Goal: Task Accomplishment & Management: Use online tool/utility

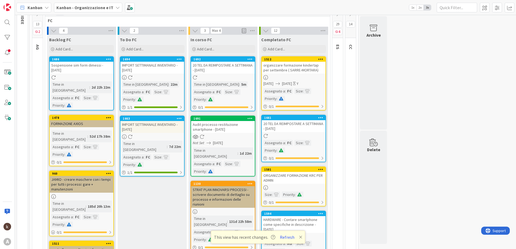
scroll to position [54, 0]
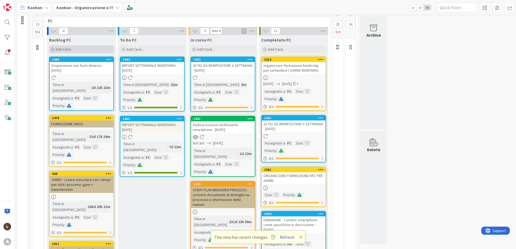
click at [85, 48] on div "Add Card..." at bounding box center [81, 49] width 65 height 8
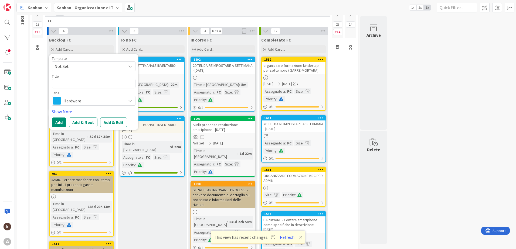
click at [247, 194] on div "STRAT PLAN INNOVARSI PROCESSI - scrivere documento di dettaglio su processo e i…" at bounding box center [223, 198] width 64 height 22
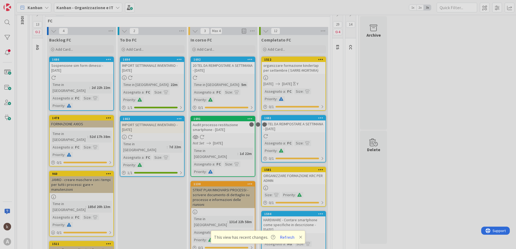
click at [247, 194] on div at bounding box center [258, 124] width 516 height 249
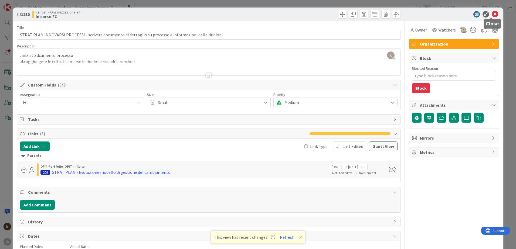
click at [492, 15] on icon at bounding box center [494, 14] width 6 height 6
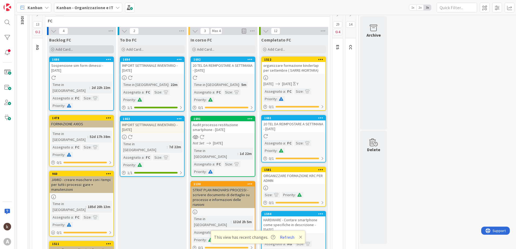
click at [70, 50] on span "Add Card..." at bounding box center [64, 49] width 17 height 5
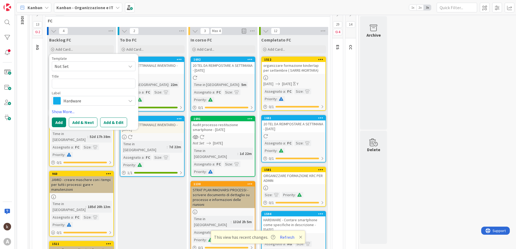
click at [80, 100] on span "Hardware" at bounding box center [93, 101] width 60 height 8
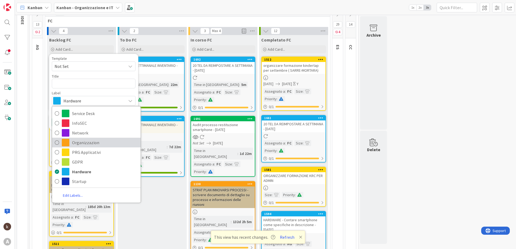
click at [89, 143] on span "Organizzazion" at bounding box center [105, 143] width 66 height 8
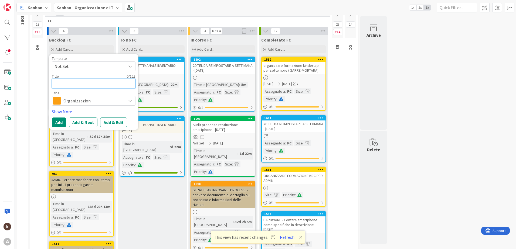
click at [64, 86] on textarea at bounding box center [94, 84] width 84 height 10
type textarea "x"
type textarea "S"
type textarea "x"
type textarea "ST"
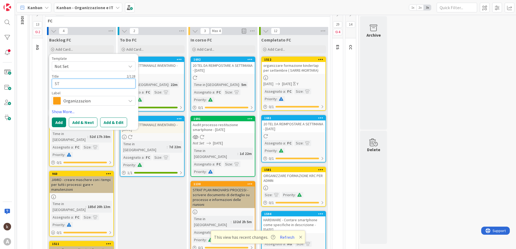
type textarea "x"
type textarea "STR"
type textarea "x"
type textarea "STRA"
type textarea "x"
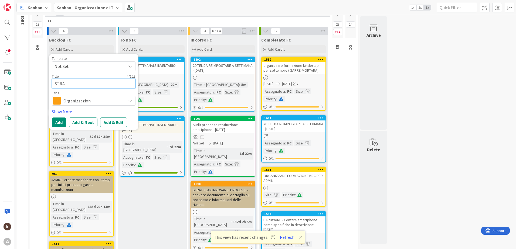
type textarea "STRAT"
type textarea "x"
type textarea "STRAT"
type textarea "x"
type textarea "STRAT P"
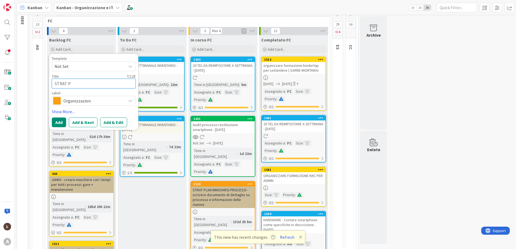
type textarea "x"
type textarea "STRAT PL"
type textarea "x"
type textarea "STRAT PLA"
type textarea "x"
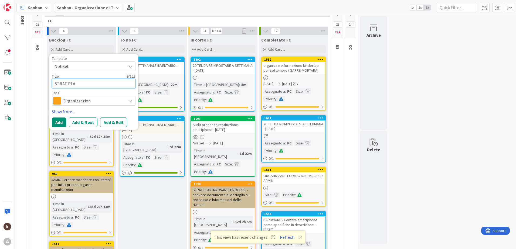
type textarea "STRAT PLAN"
type textarea "x"
type textarea "STRAT PLAN"
type textarea "x"
type textarea "STRAT PLAN I"
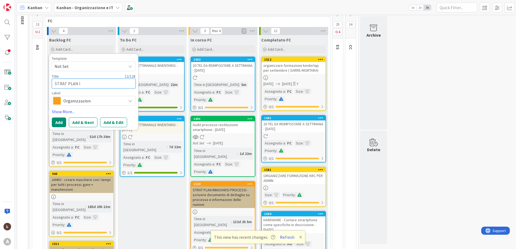
type textarea "x"
type textarea "STRAT PLAN IN"
type textarea "x"
type textarea "STRAT PLAN INN"
type textarea "x"
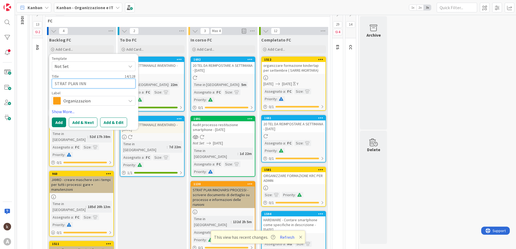
type textarea "STRAT PLAN IN"
type textarea "x"
type textarea "STRAT PLAN I"
type textarea "x"
type textarea "STRAT PLAN"
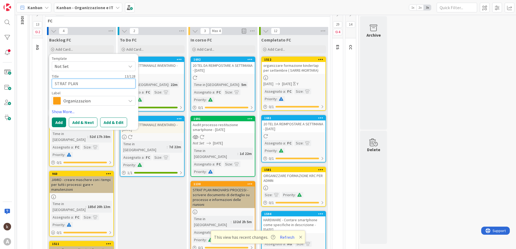
type textarea "x"
type textarea "STRAT PLAN"
type textarea "x"
type textarea "STRAT PLA"
type textarea "x"
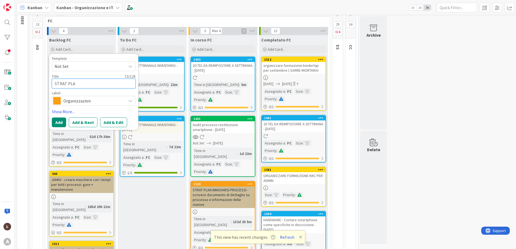
type textarea "STRAT PL"
type textarea "x"
type textarea "STRAT P"
type textarea "x"
type textarea "STRAT"
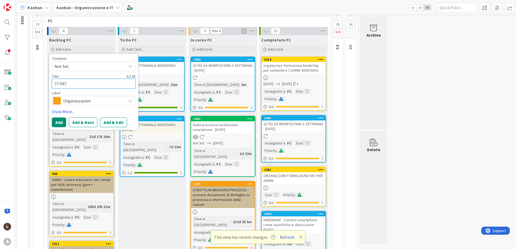
type textarea "x"
type textarea "STRAT"
type textarea "x"
type textarea "STRA"
type textarea "x"
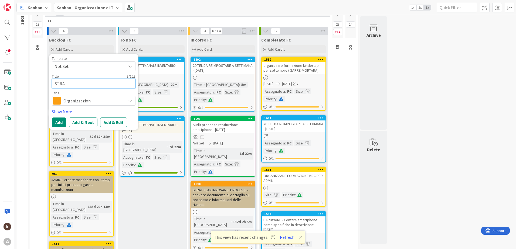
type textarea "STR"
type textarea "x"
type textarea "ST"
type textarea "x"
type textarea "S"
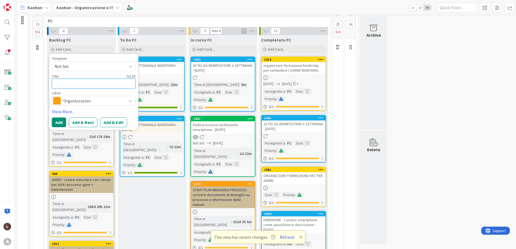
type textarea "x"
type textarea "I"
type textarea "x"
type textarea "IN"
type textarea "x"
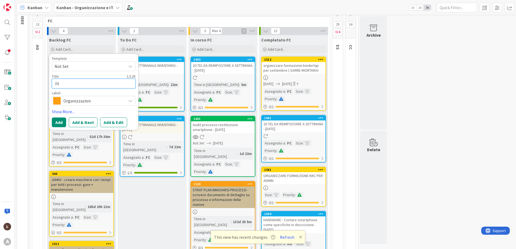
type textarea "INN"
type textarea "x"
type textarea "INNO"
type textarea "x"
type textarea "INNOV"
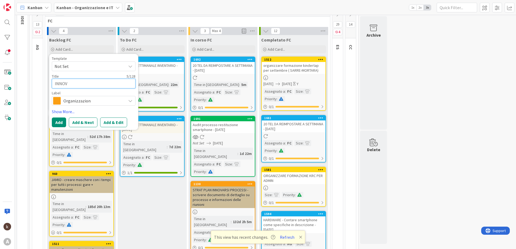
type textarea "x"
type textarea "INNOVA"
type textarea "x"
type textarea "[MEDICAL_DATA]"
type textarea "x"
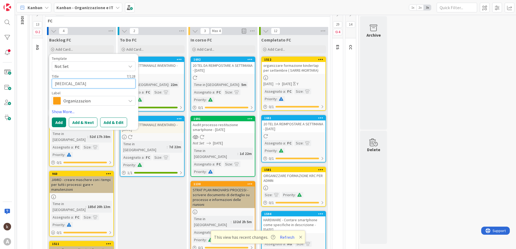
type textarea "INNOVARS"
type textarea "x"
type textarea "INNOVARSI"
type textarea "x"
type textarea "INNOVARSI"
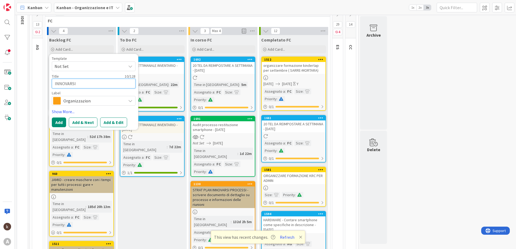
type textarea "x"
type textarea "INNOVARSI P"
type textarea "x"
type textarea "INNOVARSI PR"
type textarea "x"
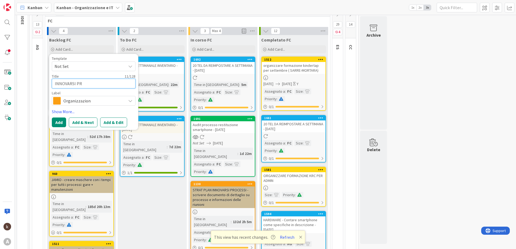
type textarea "INNOVARSI PRO"
type textarea "x"
type textarea "INNOVARSI PROC"
type textarea "x"
type textarea "INNOVARSI PROCE"
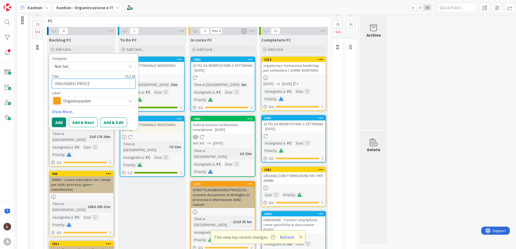
type textarea "x"
type textarea "INNOVARSI PROCES"
type textarea "x"
type textarea "INNOVARSI PROCESS"
type textarea "x"
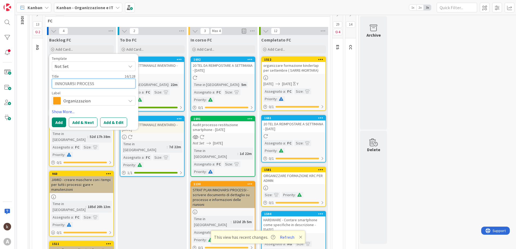
type textarea "INNOVARSI PROCESSI"
type textarea "x"
type textarea "INNOVARSI PROCESSI"
type textarea "x"
type textarea "INNOVARSI PROCESSI :"
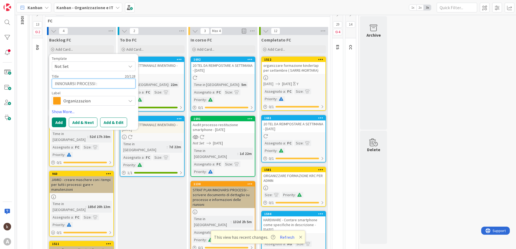
type textarea "x"
type textarea "INNOVARSI PROCESSI :"
type textarea "x"
type textarea "INNOVARSI PROCESSI : a"
type textarea "x"
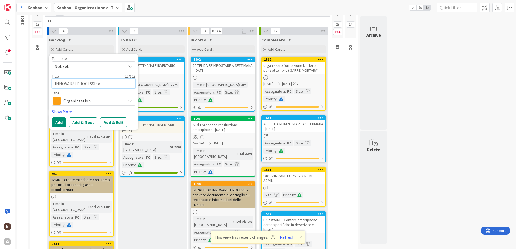
type textarea "INNOVARSI PROCESSI : ag"
type textarea "x"
type textarea "INNOVARSI PROCESSI : agg"
type textarea "x"
type textarea "INNOVARSI PROCESSI : aggi"
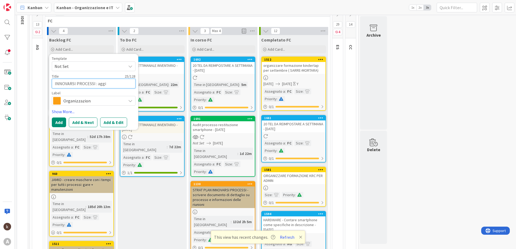
type textarea "x"
type textarea "INNOVARSI PROCESSI : aggio"
type textarea "x"
type textarea "INNOVARSI PROCESSI : aggior"
type textarea "x"
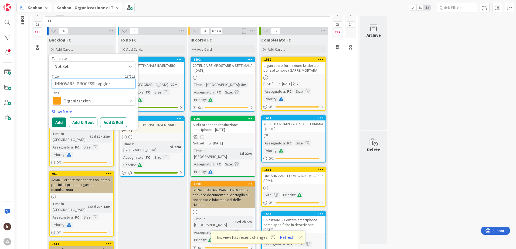
type textarea "INNOVARSI PROCESSI : aggiorn"
type textarea "x"
type textarea "INNOVARSI PROCESSI : aggiorna"
type textarea "x"
type textarea "INNOVARSI PROCESSI : aggiornam"
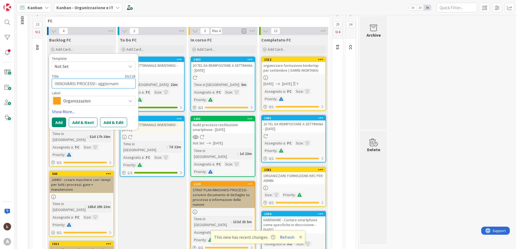
type textarea "x"
type textarea "INNOVARSI PROCESSI : aggiorname"
type textarea "x"
type textarea "INNOVARSI PROCESSI : aggiornamen"
type textarea "x"
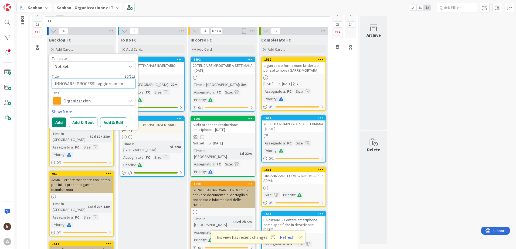
type textarea "INNOVARSI PROCESSI : aggiornament"
type textarea "x"
type textarea "INNOVARSI PROCESSI : aggiornamento"
type textarea "x"
type textarea "INNOVARSI PROCESSI : aggiornamento"
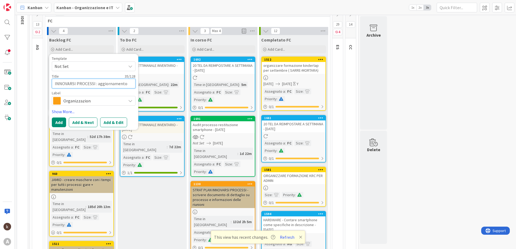
type textarea "x"
type textarea "INNOVARSI PROCESSI : aggiornamento d"
type textarea "x"
type textarea "INNOVARSI PROCESSI : aggiornamento do"
type textarea "x"
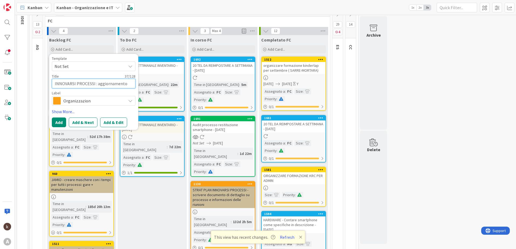
type textarea "INNOVARSI PROCESSI : aggiornamento doc"
type textarea "x"
type textarea "INNOVARSI PROCESSI : aggiornamento docu"
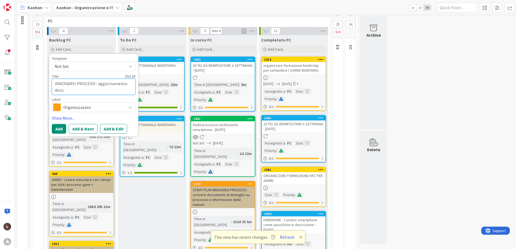
type textarea "x"
type textarea "INNOVARSI PROCESSI : aggiornamento docum"
type textarea "x"
type textarea "INNOVARSI PROCESSI : aggiornamento docume"
type textarea "x"
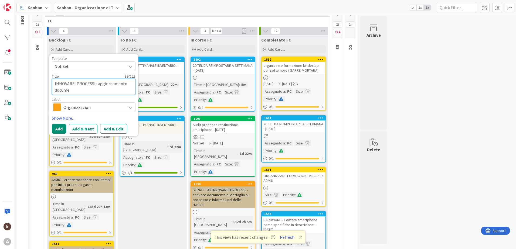
type textarea "INNOVARSI PROCESSI : aggiornamento documen"
type textarea "x"
type textarea "INNOVARSI PROCESSI : aggiornamento document"
type textarea "x"
type textarea "INNOVARSI PROCESSI : aggiornamento documento"
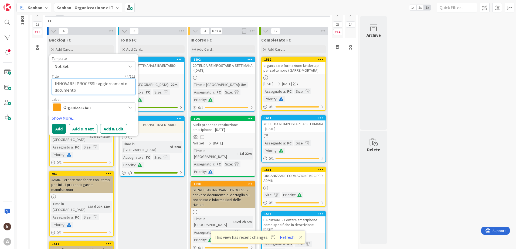
type textarea "x"
type textarea "INNOVARSI PROCESSI : aggiornamento documento"
click at [61, 119] on link "Show More..." at bounding box center [94, 118] width 84 height 6
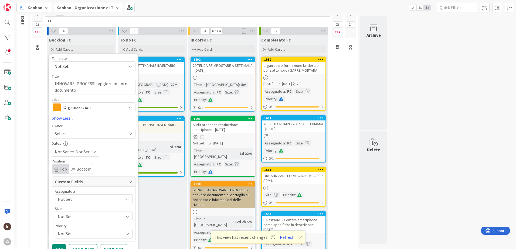
click at [76, 196] on span "Not Set" at bounding box center [90, 199] width 65 height 6
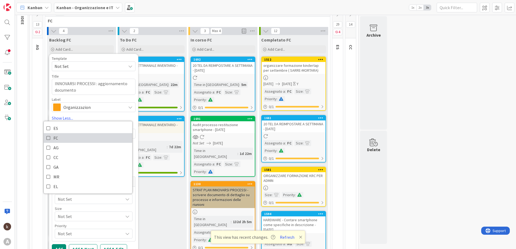
click at [61, 139] on link "FC" at bounding box center [88, 138] width 88 height 10
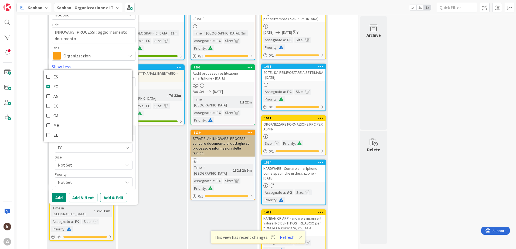
scroll to position [108, 0]
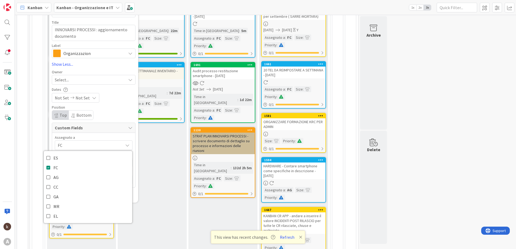
click at [83, 136] on div "Assegnato a" at bounding box center [94, 138] width 78 height 4
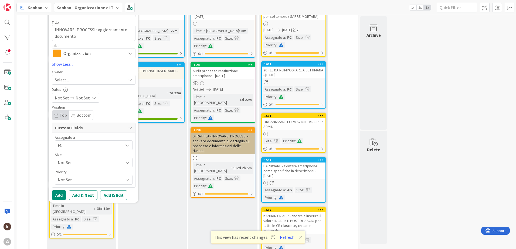
click at [79, 161] on span "Not Set" at bounding box center [89, 163] width 63 height 8
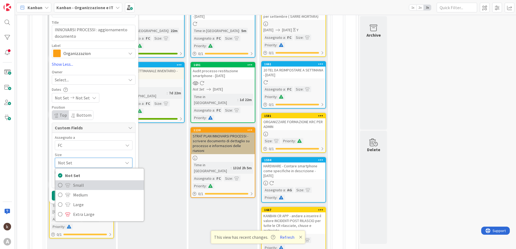
click at [73, 184] on link "Small" at bounding box center [99, 185] width 88 height 10
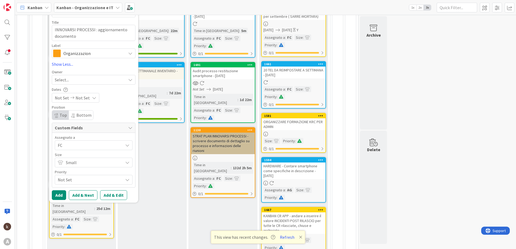
click at [72, 178] on span "Not Set" at bounding box center [89, 180] width 63 height 8
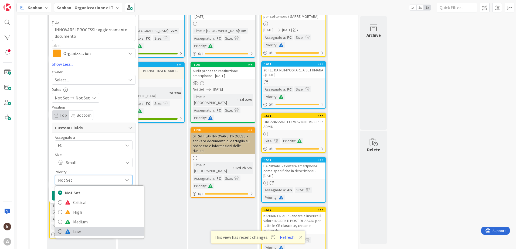
click at [76, 230] on span "Low" at bounding box center [107, 232] width 68 height 8
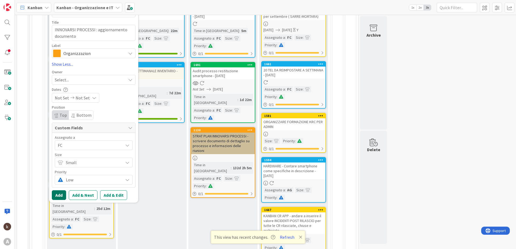
click at [59, 197] on button "Add" at bounding box center [59, 195] width 14 height 10
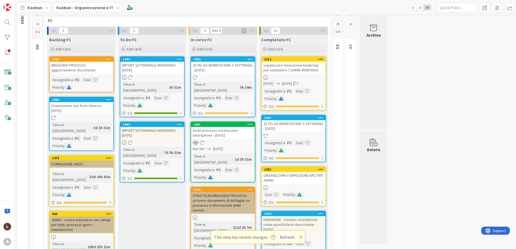
scroll to position [54, 0]
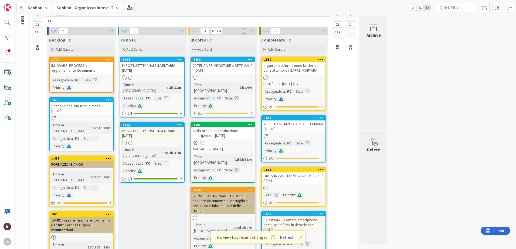
click at [216, 193] on div "STRAT PLAN INNOVARSI PROCESSI - scrivere documento di dettaglio su processo e i…" at bounding box center [223, 204] width 64 height 22
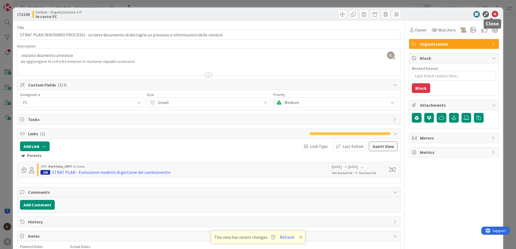
click at [491, 13] on icon at bounding box center [494, 14] width 6 height 6
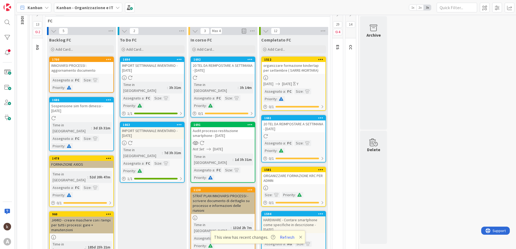
click at [81, 65] on div "INNOVARSI PROCESSI : aggiornamento documento" at bounding box center [82, 68] width 64 height 12
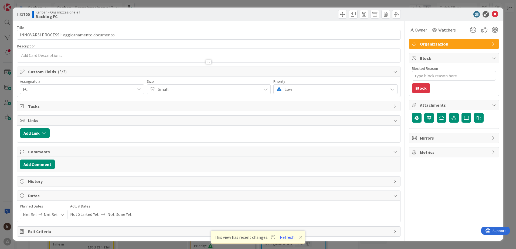
type textarea "x"
click at [35, 129] on button "Add Link" at bounding box center [35, 133] width 30 height 10
click at [47, 167] on span "Current Board" at bounding box center [40, 166] width 26 height 5
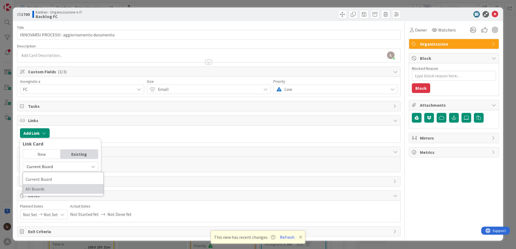
click at [49, 191] on span "All Boards" at bounding box center [63, 189] width 75 height 8
click at [49, 180] on input "text" at bounding box center [61, 179] width 76 height 10
type input "208"
click at [54, 170] on span "All Boards" at bounding box center [56, 167] width 60 height 8
click at [53, 185] on span "All Boards" at bounding box center [63, 189] width 75 height 8
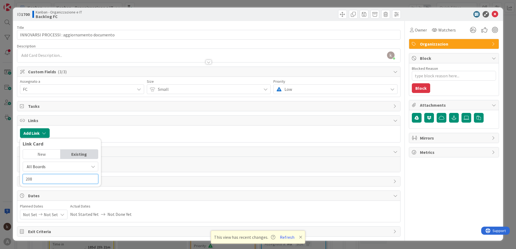
click at [51, 181] on input "208" at bounding box center [61, 179] width 76 height 10
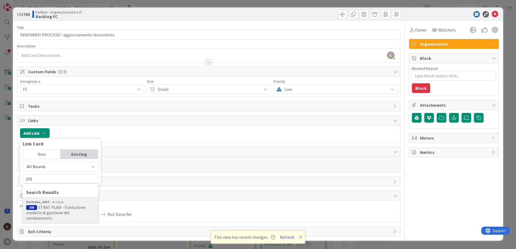
click at [57, 206] on span "STRAT PLAN - Evoluzione modello di gestione del cambiamento" at bounding box center [55, 213] width 59 height 16
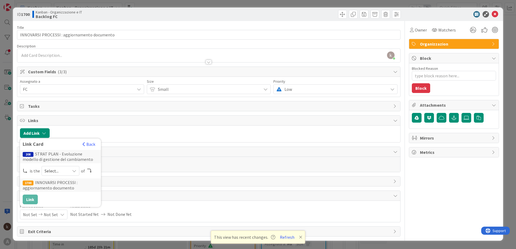
click at [60, 168] on span "Select..." at bounding box center [56, 171] width 23 height 8
click at [59, 184] on span "parent" at bounding box center [89, 184] width 61 height 8
click at [31, 196] on button "Link" at bounding box center [30, 200] width 15 height 10
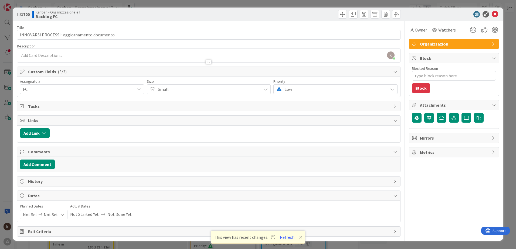
type textarea "x"
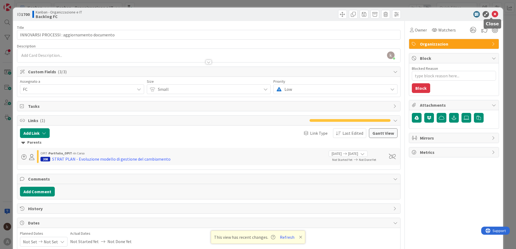
click at [491, 15] on icon at bounding box center [494, 14] width 6 height 6
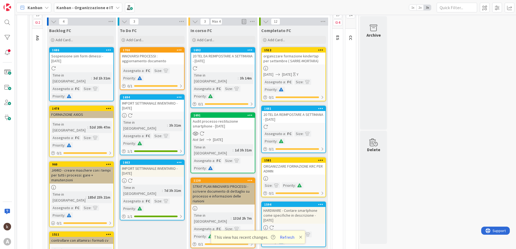
scroll to position [64, 0]
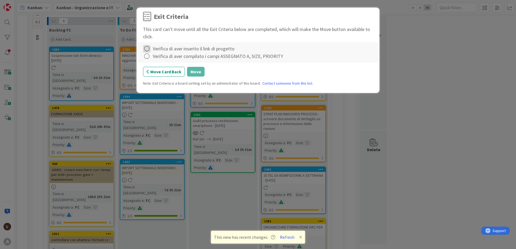
click at [146, 47] on icon at bounding box center [147, 49] width 8 height 8
click at [159, 63] on link "Complete" at bounding box center [176, 60] width 67 height 8
click at [149, 57] on icon at bounding box center [147, 57] width 8 height 8
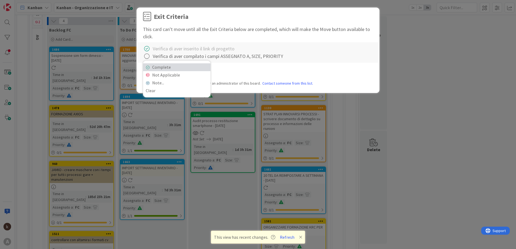
click at [161, 65] on link "Complete" at bounding box center [176, 67] width 67 height 8
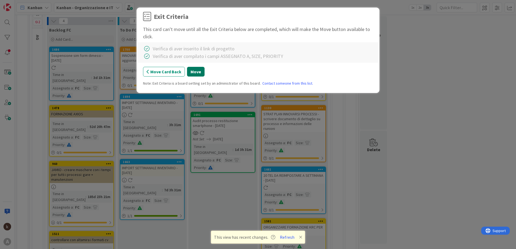
click at [199, 73] on button "Move" at bounding box center [196, 72] width 18 height 10
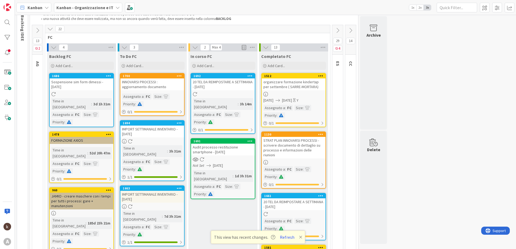
scroll to position [37, 0]
